Goal: Task Accomplishment & Management: Use online tool/utility

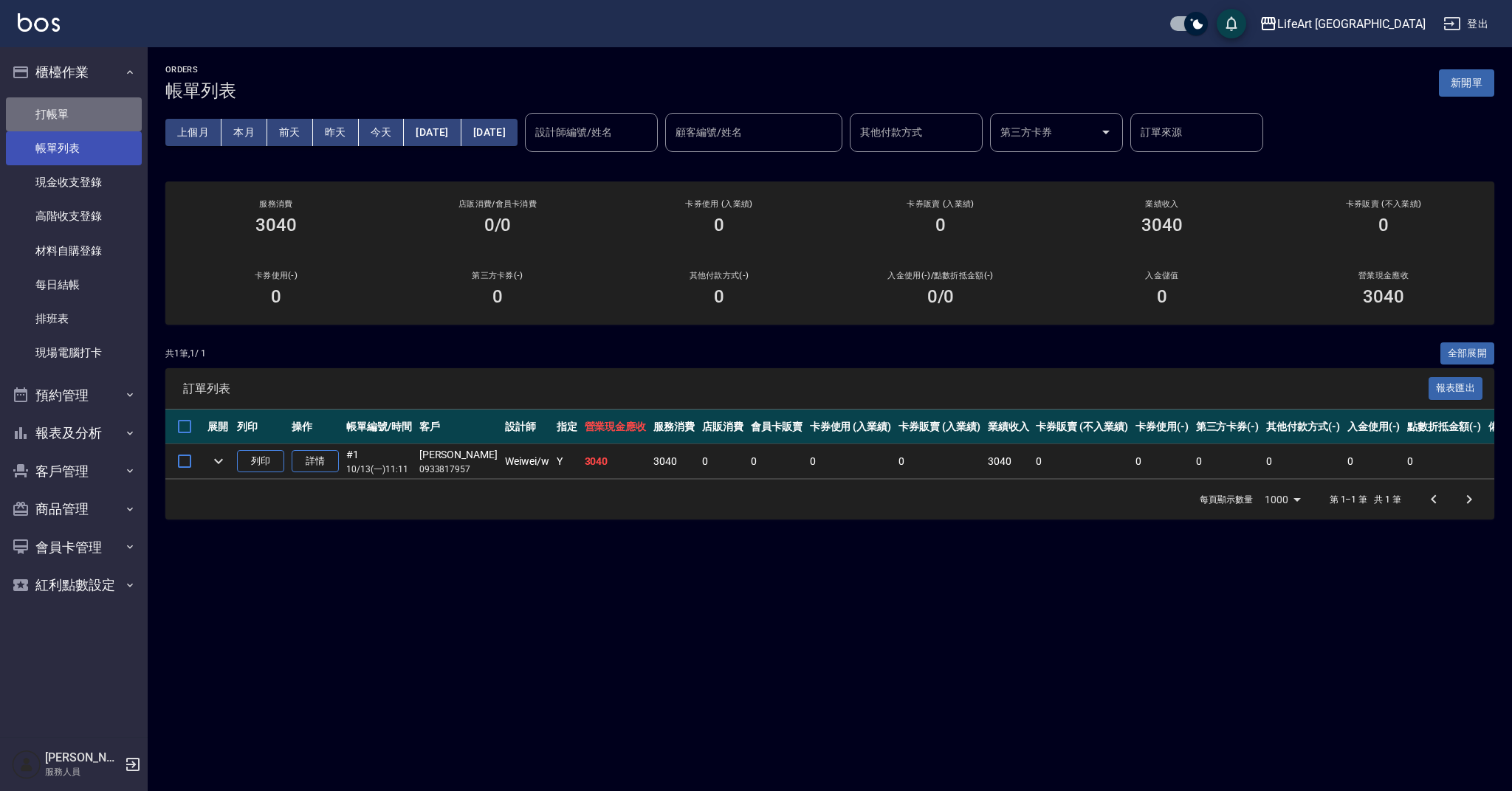
drag, startPoint x: 62, startPoint y: 112, endPoint x: 93, endPoint y: 132, distance: 36.9
click at [62, 112] on link "打帳單" at bounding box center [73, 114] width 136 height 34
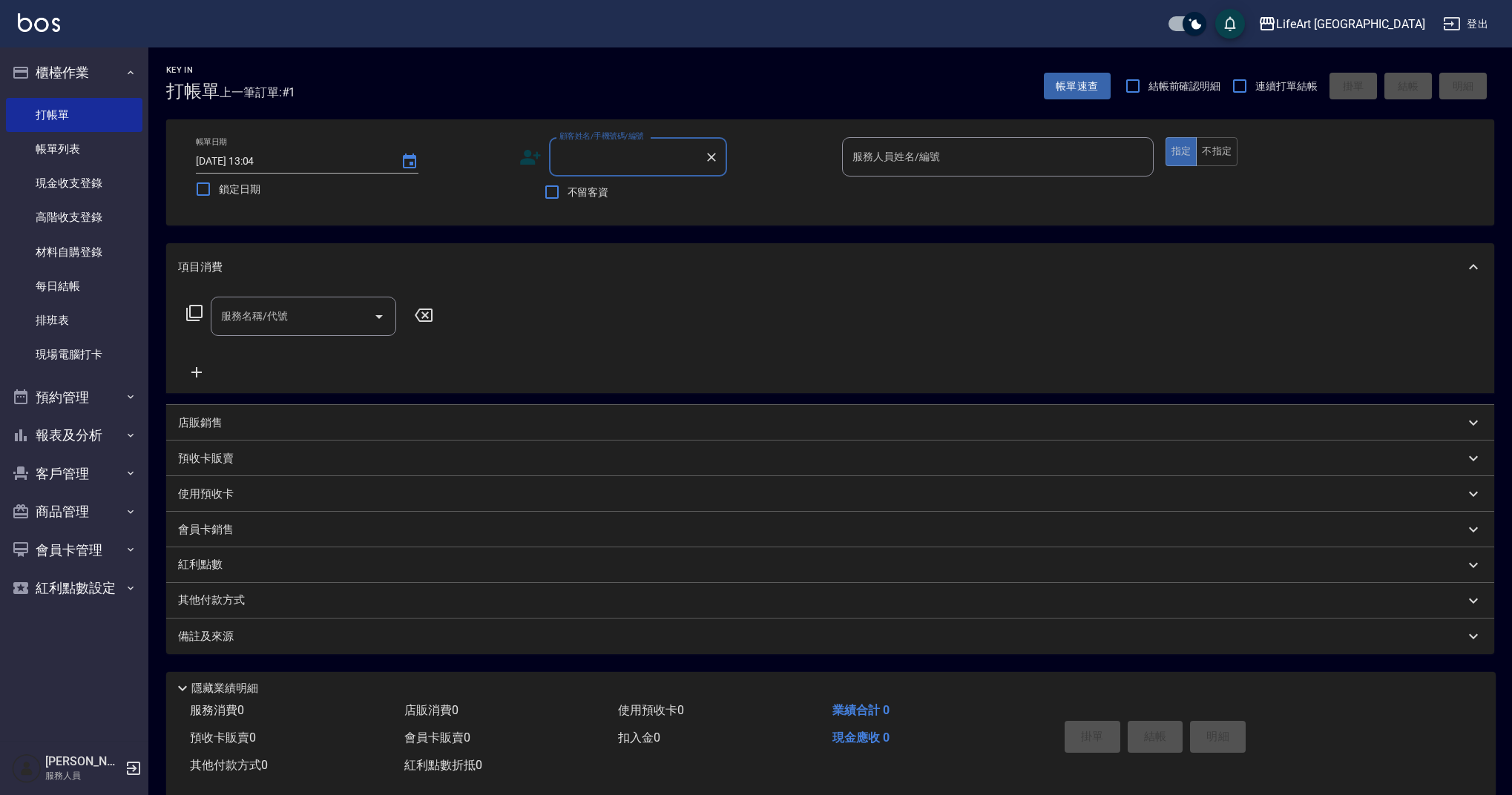
click at [641, 169] on input "顧客姓名/手機號碼/編號" at bounding box center [627, 156] width 142 height 26
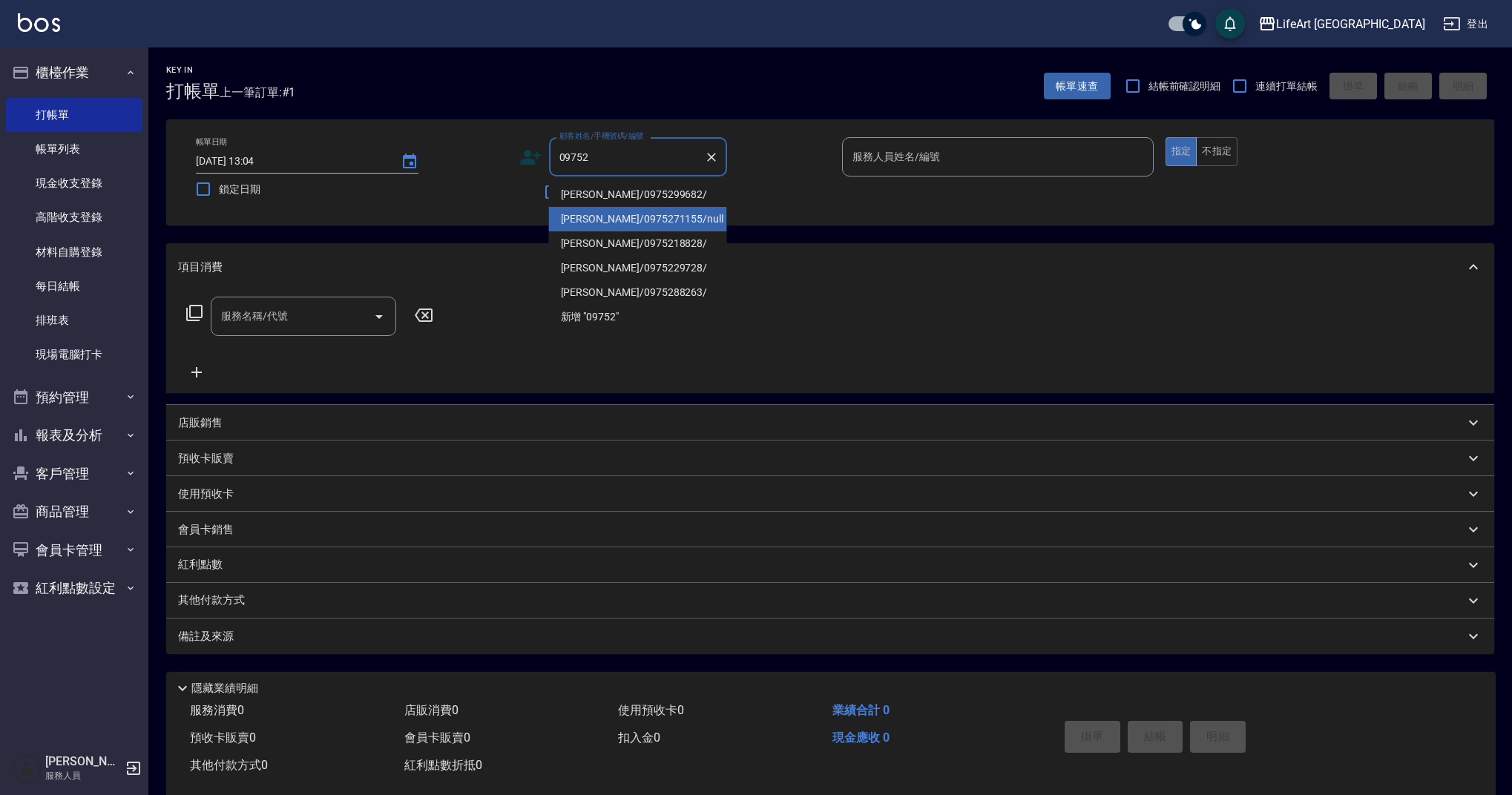
click at [628, 222] on li "[PERSON_NAME]/0975271155/null" at bounding box center [638, 219] width 178 height 25
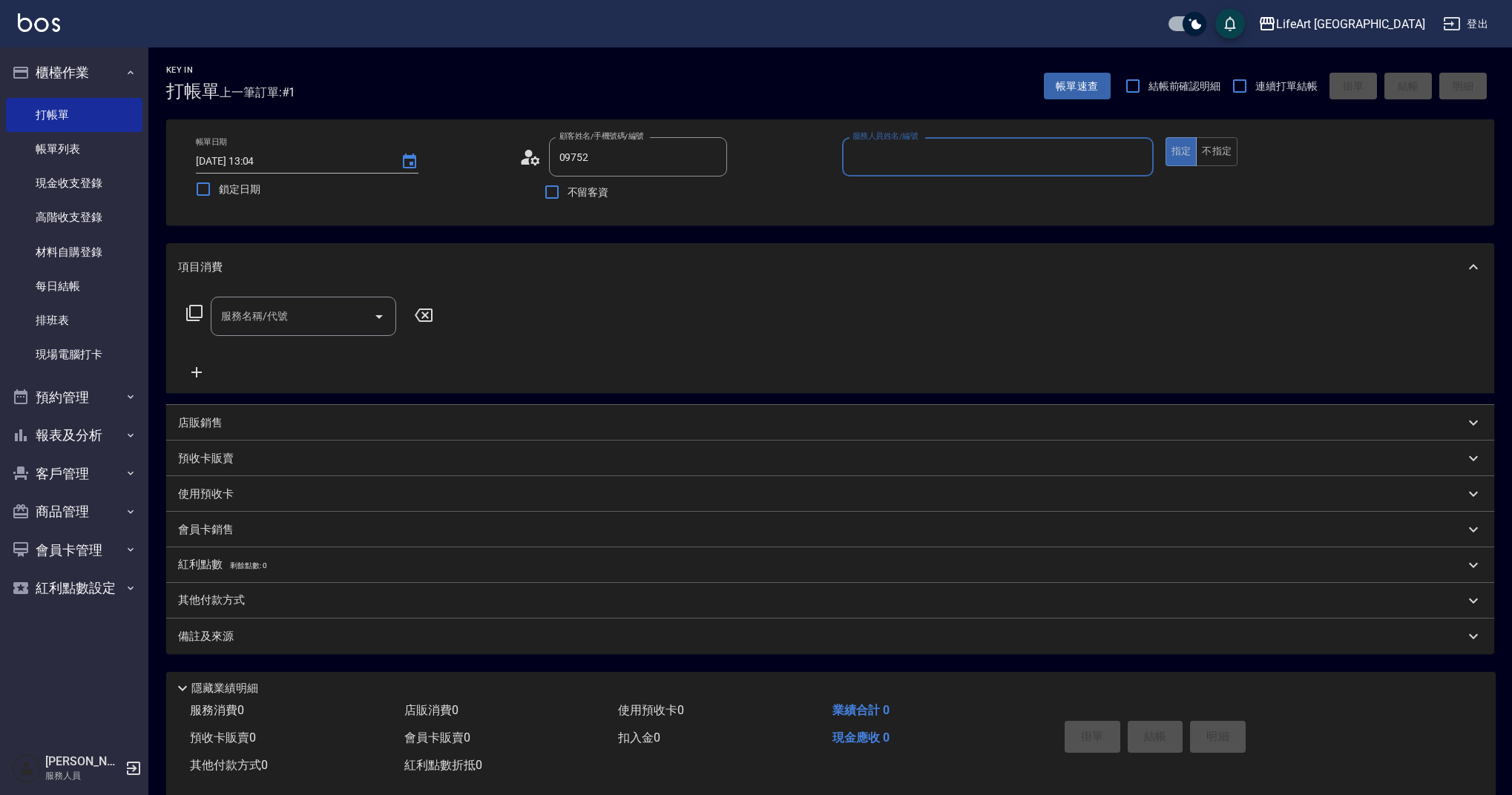
type input "[PERSON_NAME]/0975271155/null"
click at [545, 163] on div "顧客姓名/手機號碼/編號 [PERSON_NAME]/0975271155/null 顧客姓名/手機號碼/編號" at bounding box center [675, 156] width 311 height 39
click at [540, 164] on icon at bounding box center [531, 157] width 22 height 22
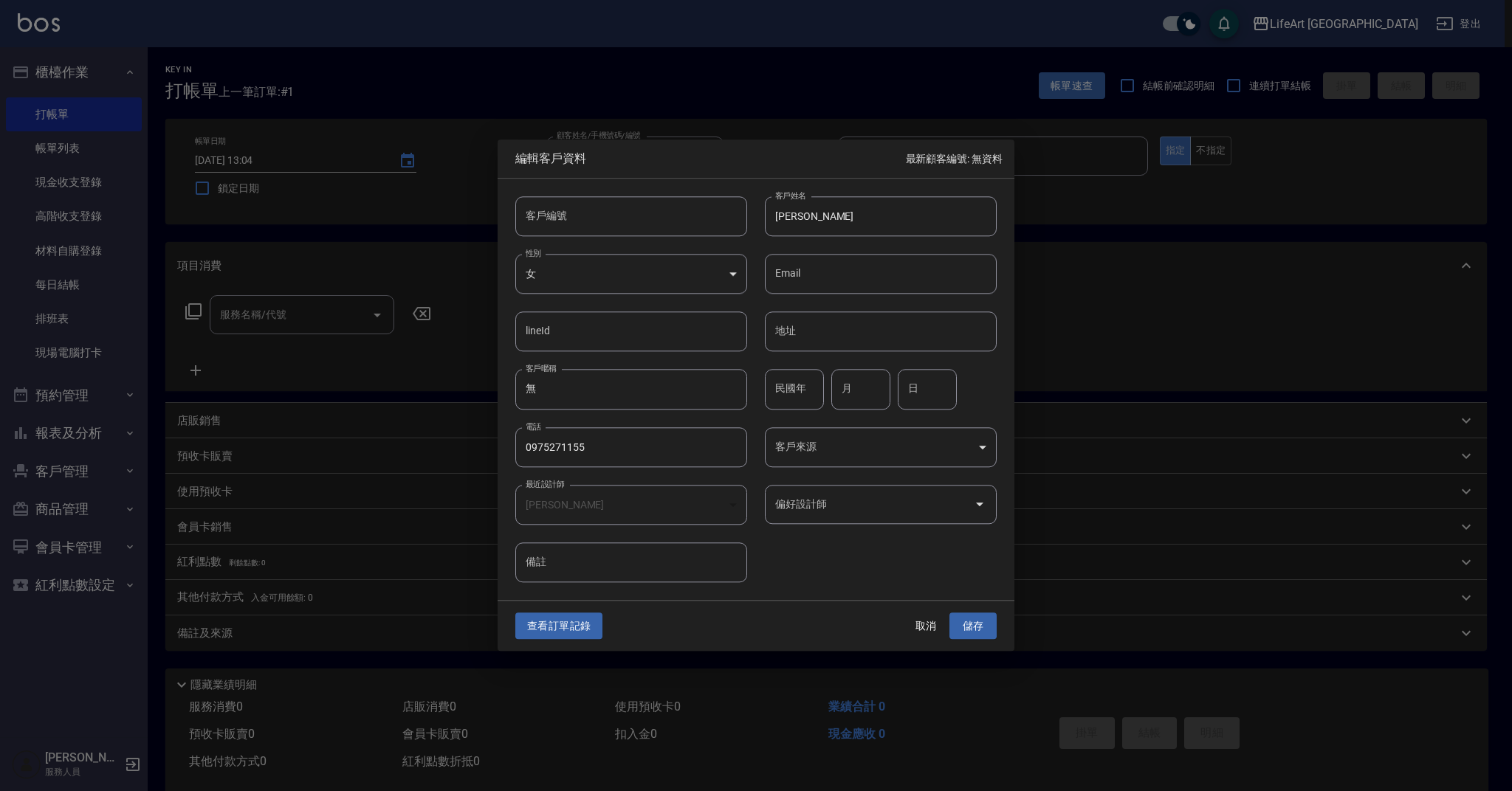
click at [595, 618] on button "查看訂單記錄" at bounding box center [558, 626] width 87 height 27
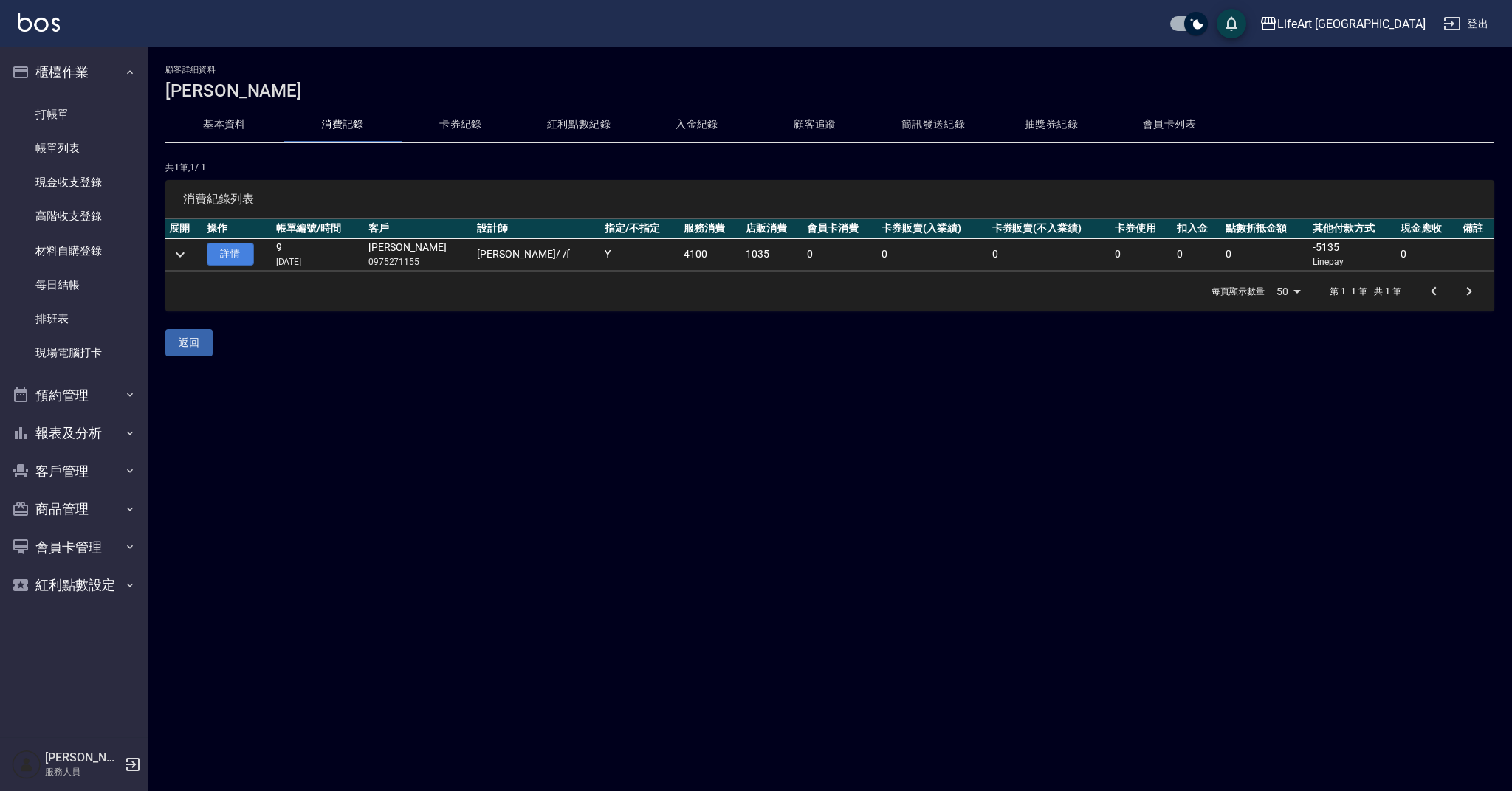
click at [227, 257] on link "詳情" at bounding box center [231, 254] width 47 height 23
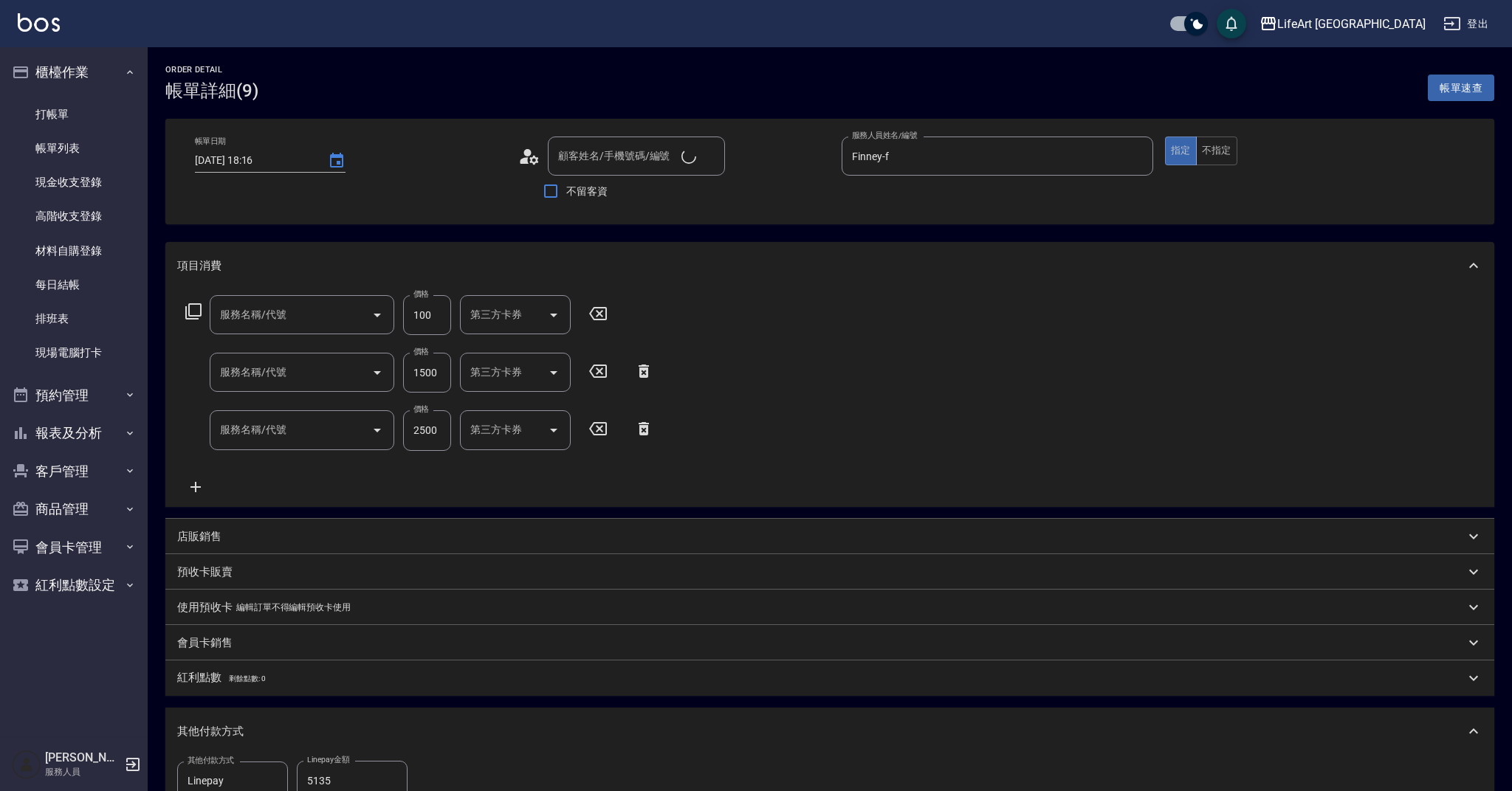
type input "[DATE] 18:16"
type input "Finney-f"
type input "201 剪髮(201)"
type input "605米樂絲護髮(605)"
type input "701 染髮(701)"
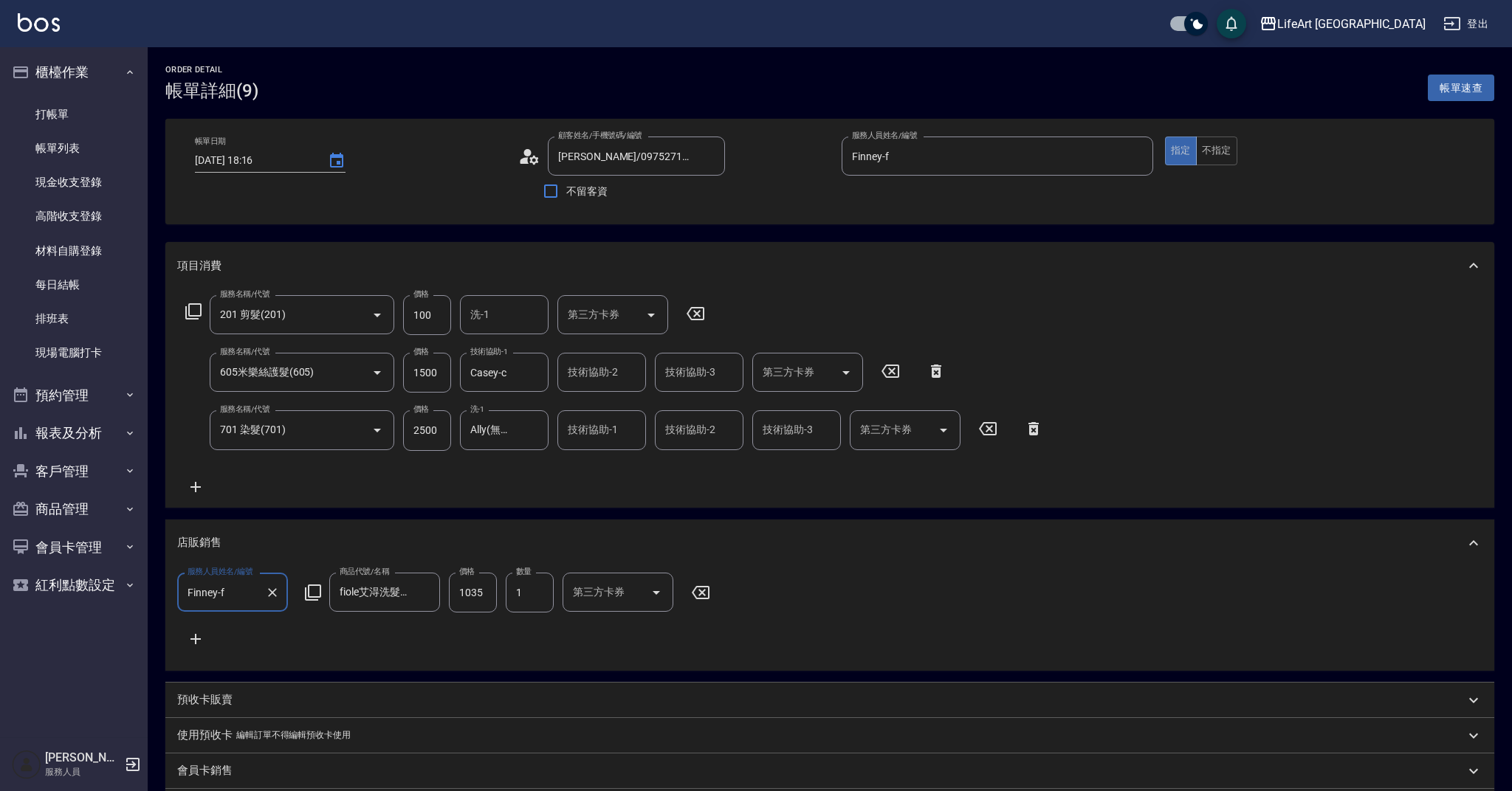
type input "[PERSON_NAME]/0975271155/null"
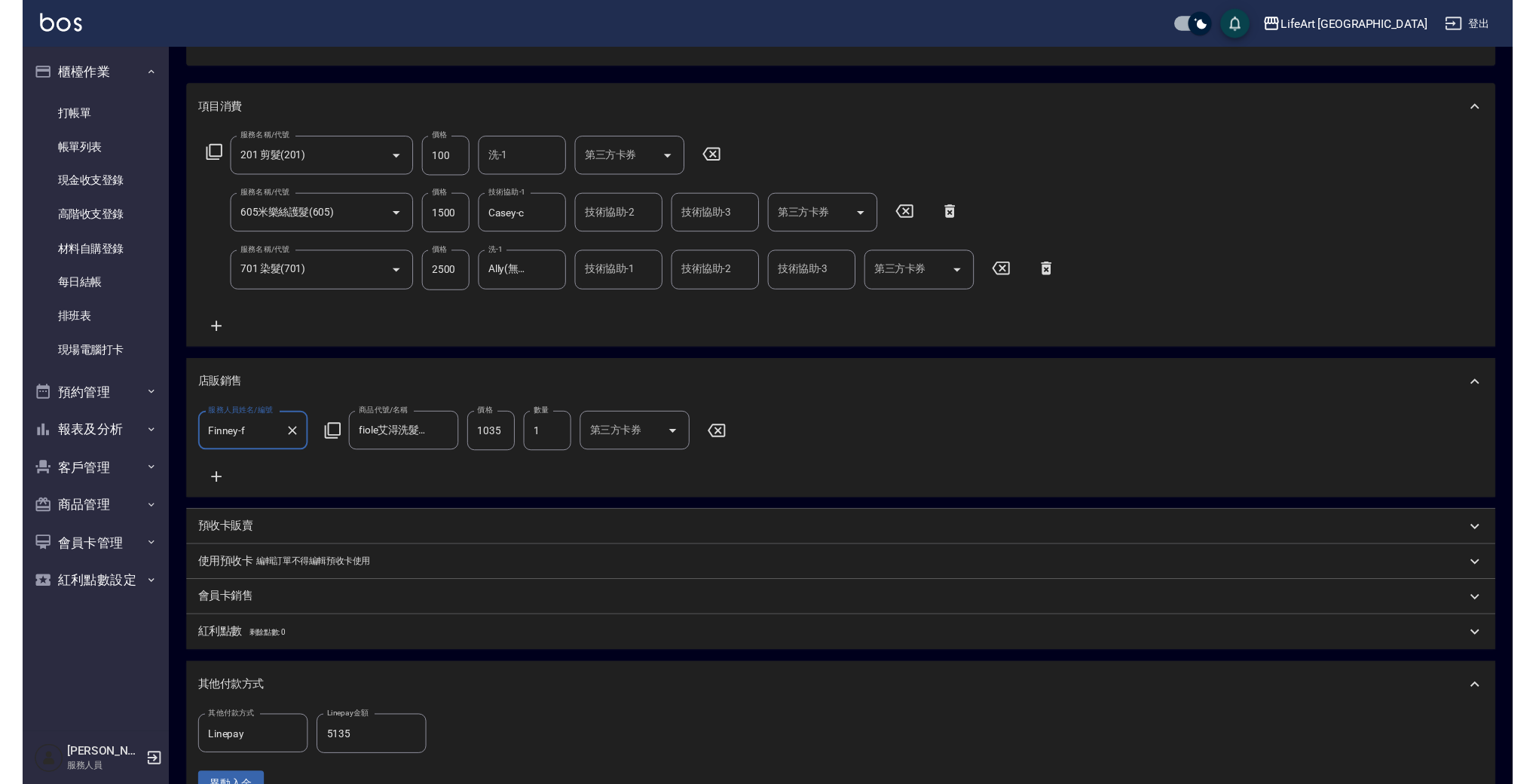
scroll to position [110, 0]
